Goal: Task Accomplishment & Management: Use online tool/utility

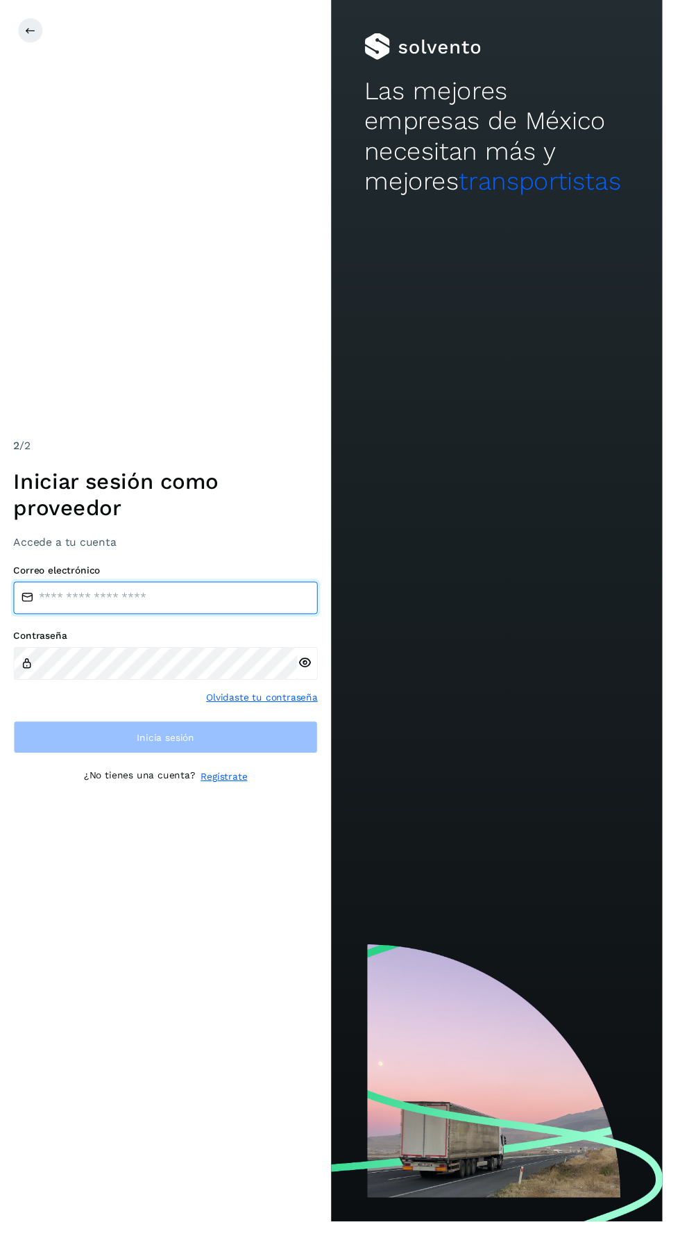
click at [54, 630] on input "email" at bounding box center [170, 613] width 312 height 33
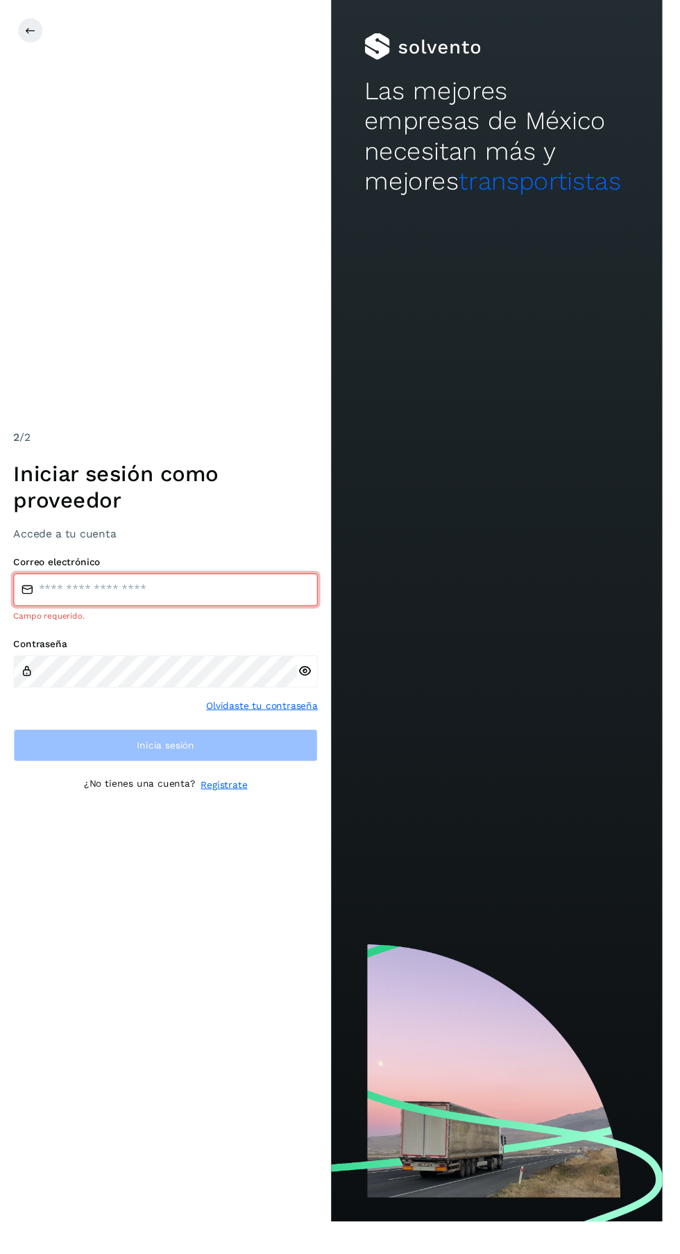
type input "**********"
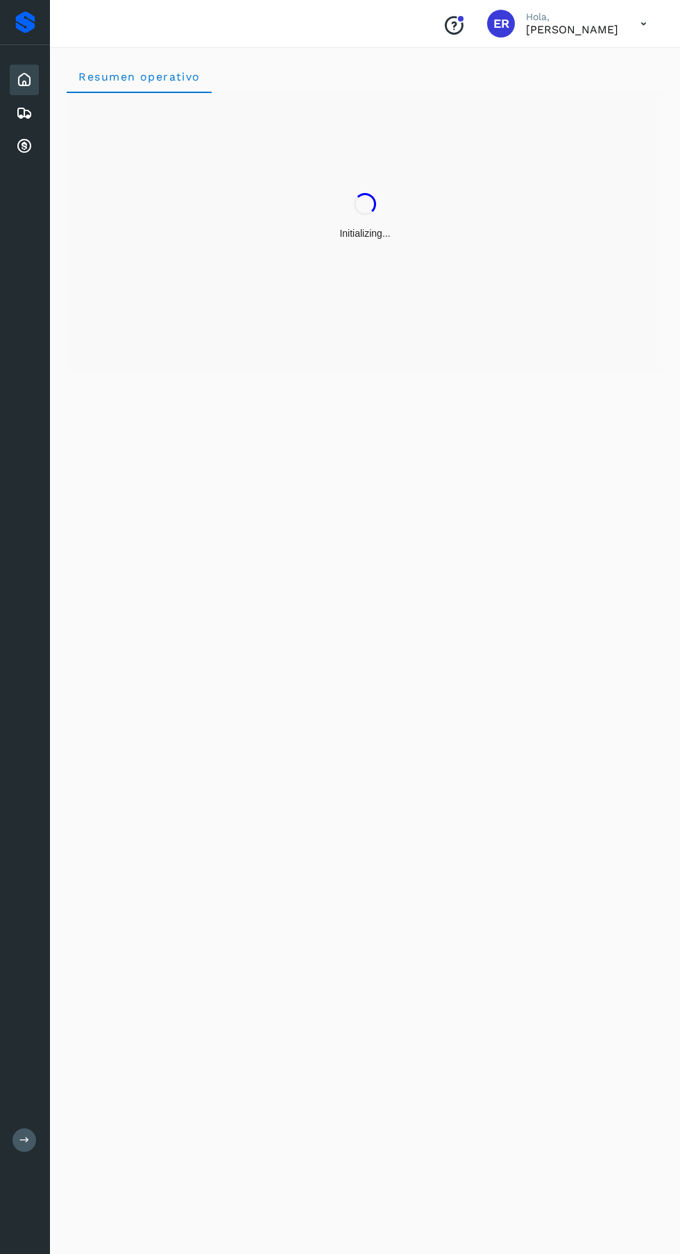
click at [288, 786] on div "Resumen operativo" at bounding box center [365, 648] width 630 height 1211
click at [24, 153] on icon at bounding box center [24, 146] width 17 height 17
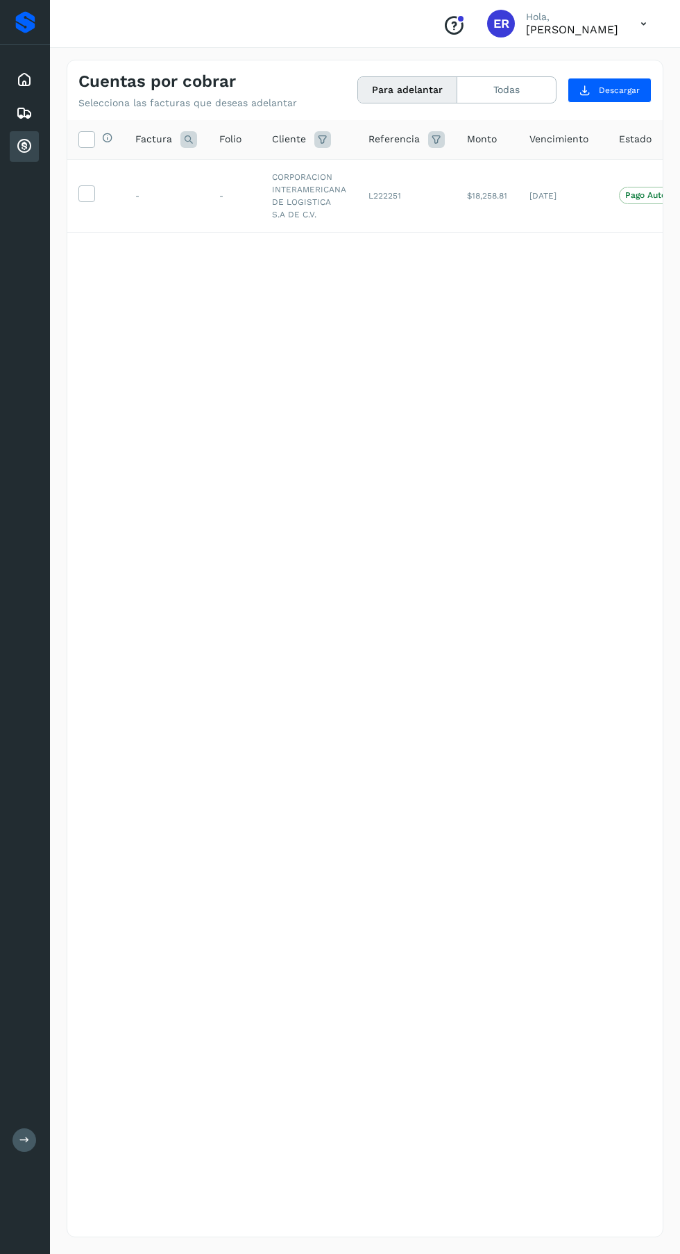
click at [86, 192] on icon at bounding box center [86, 192] width 15 height 15
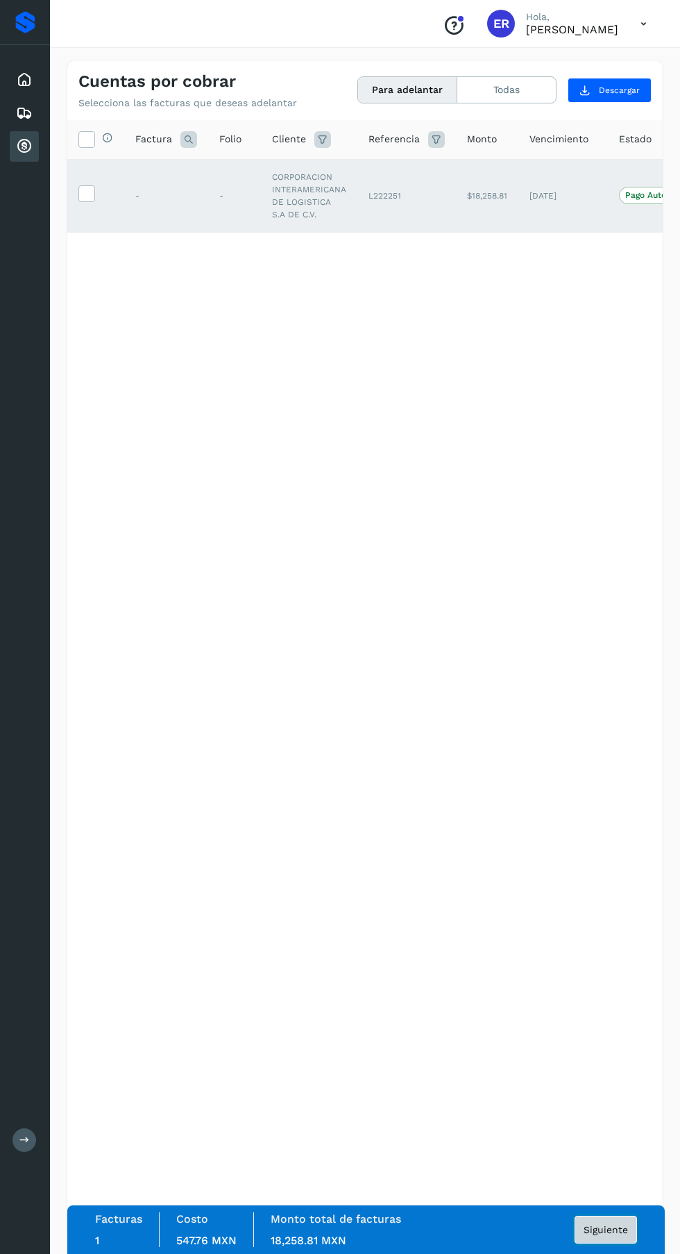
click at [612, 1235] on span "Siguiente" at bounding box center [606, 1230] width 44 height 10
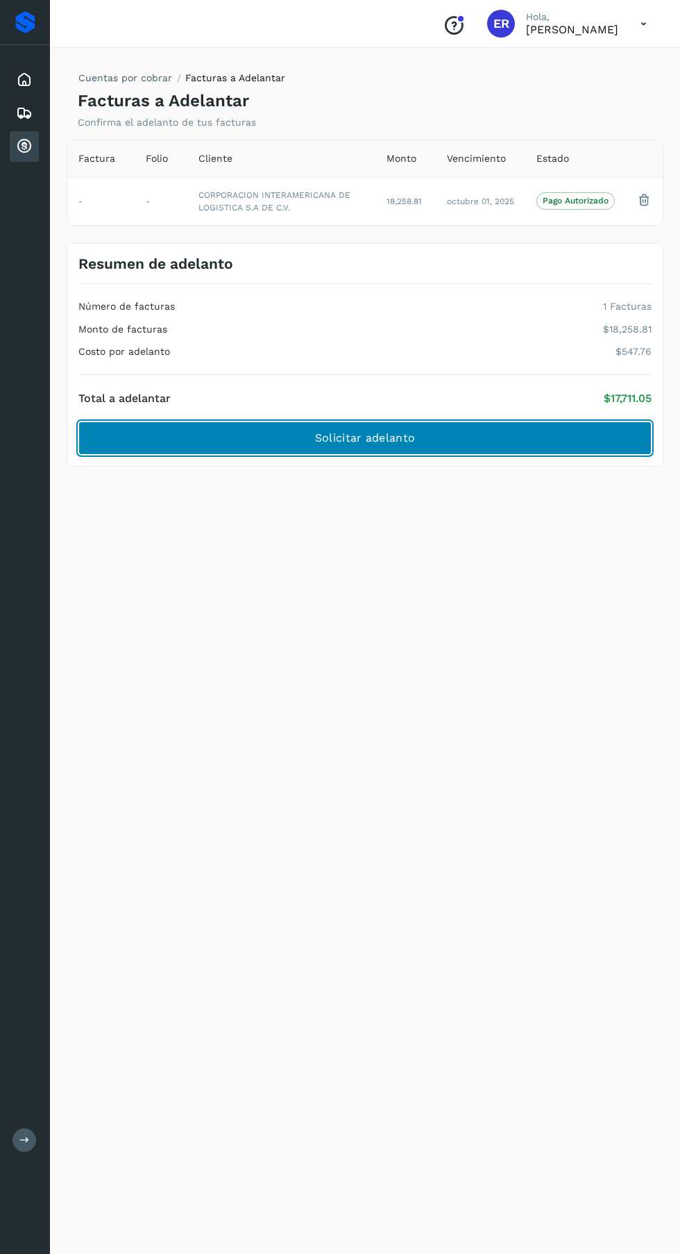
click at [503, 433] on button "Solicitar adelanto" at bounding box center [365, 437] width 574 height 33
